Goal: Ask a question

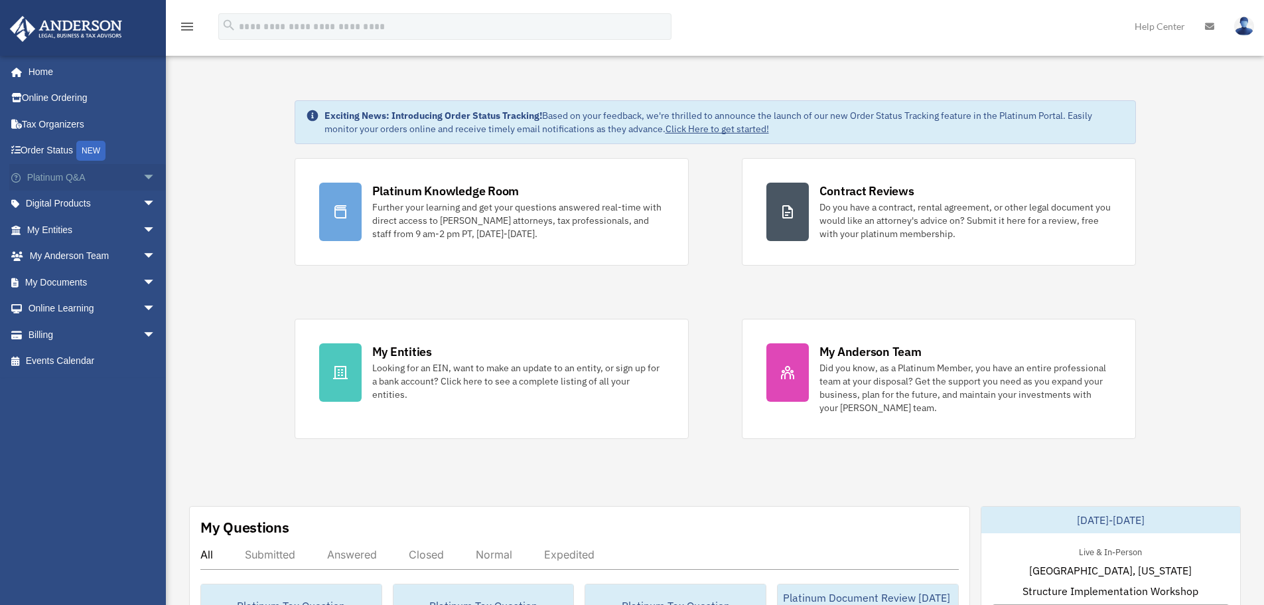
click at [67, 175] on link "Platinum Q&A arrow_drop_down" at bounding box center [92, 177] width 167 height 27
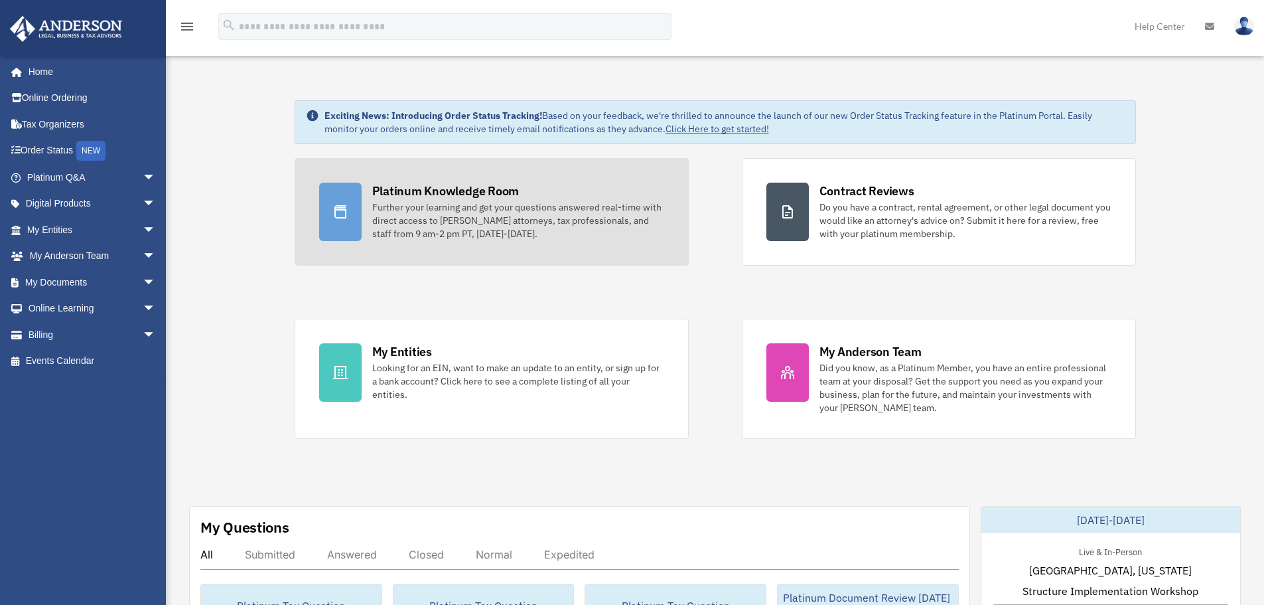
click at [492, 234] on div "Further your learning and get your questions answered real-time with direct acc…" at bounding box center [518, 220] width 292 height 40
click at [490, 202] on div "Further your learning and get your questions answered real-time with direct acc…" at bounding box center [518, 220] width 292 height 40
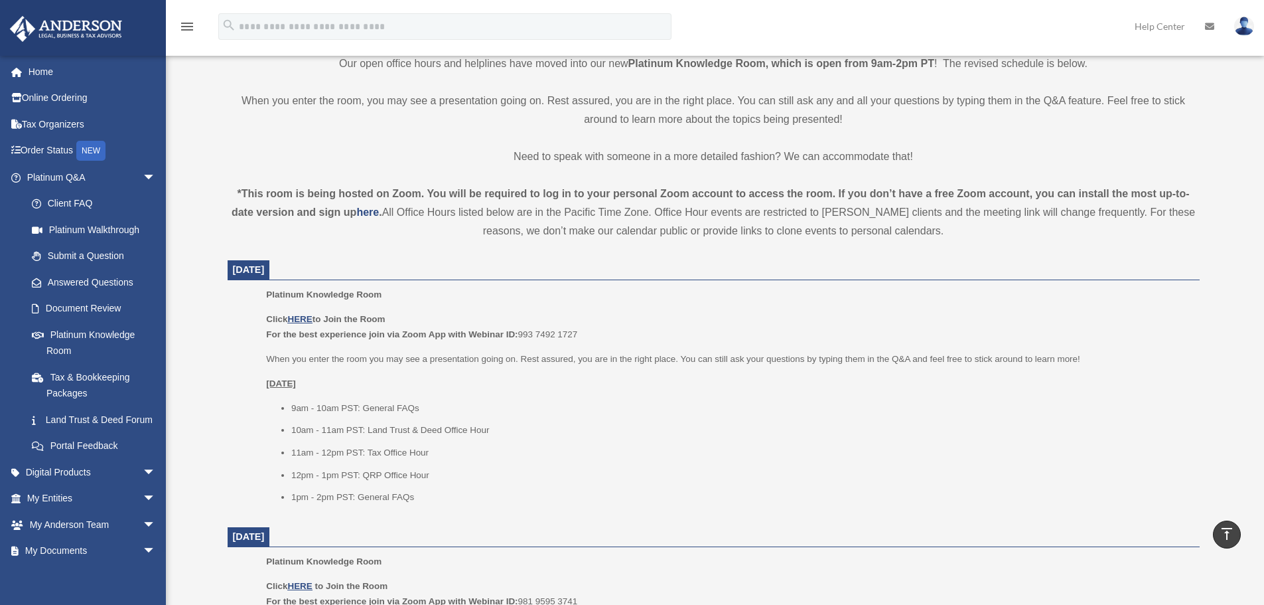
scroll to position [348, 0]
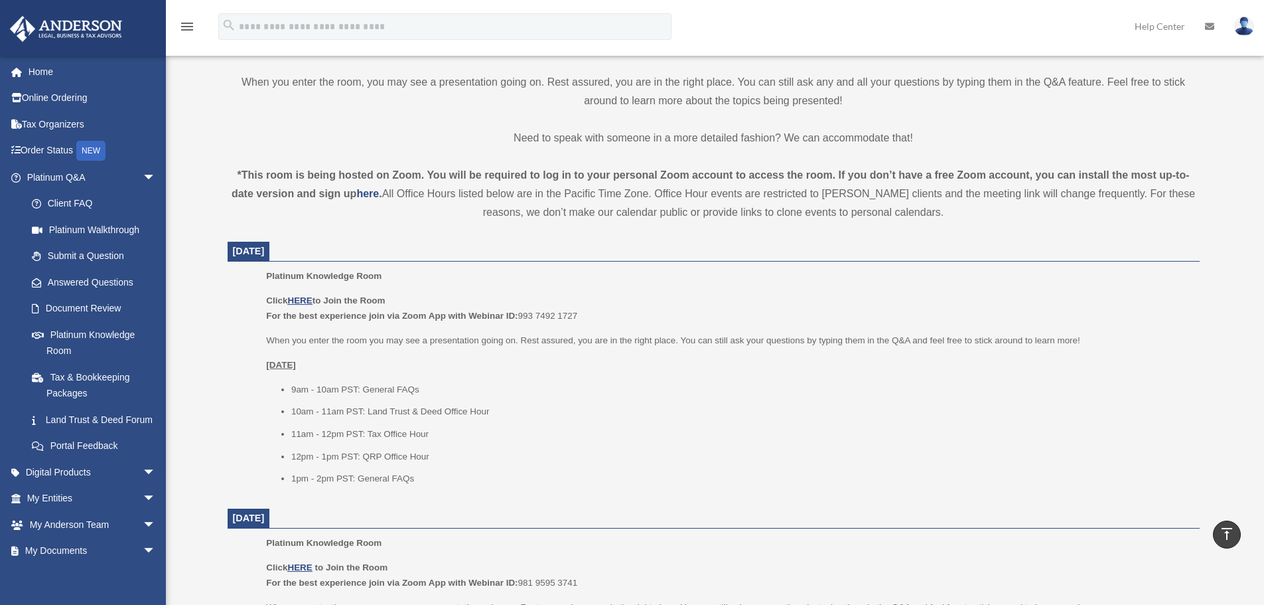
click at [307, 305] on p "Click HERE to Join the Room For the best experience join via Zoom App with Webi…" at bounding box center [728, 308] width 924 height 31
click at [303, 301] on u "HERE" at bounding box center [299, 300] width 25 height 10
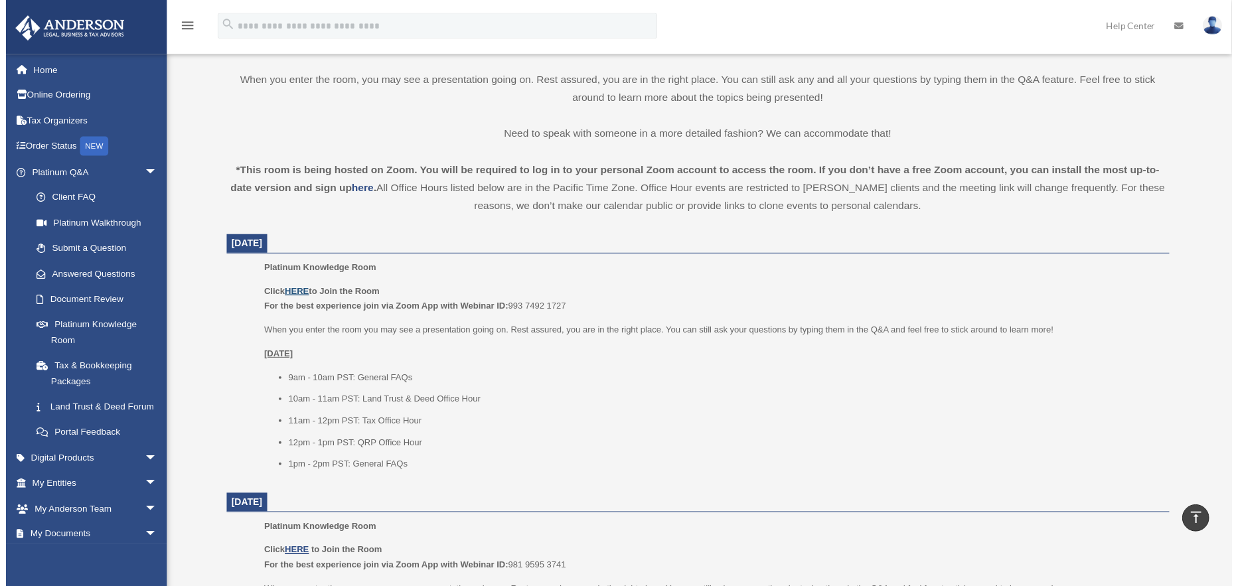
scroll to position [346, 0]
